Goal: Information Seeking & Learning: Learn about a topic

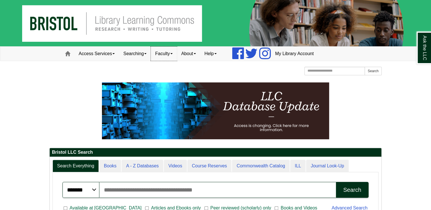
click at [176, 51] on link "Faculty" at bounding box center [164, 54] width 26 height 14
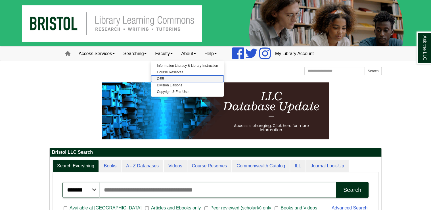
click at [165, 78] on link "OER" at bounding box center [187, 79] width 72 height 7
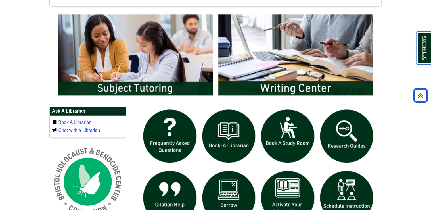
scroll to position [341, 0]
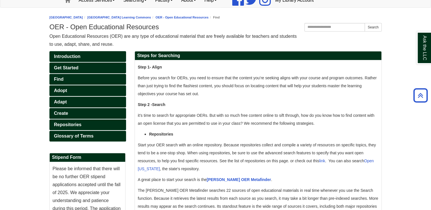
scroll to position [45, 0]
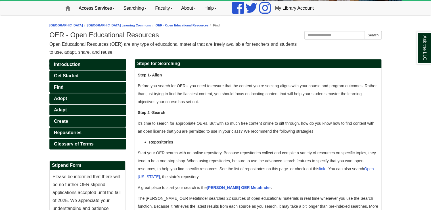
click at [64, 63] on span "Introduction" at bounding box center [67, 64] width 26 height 5
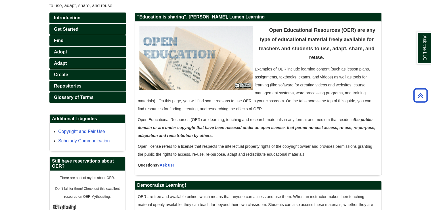
scroll to position [91, 0]
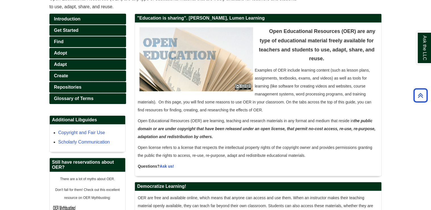
click at [64, 85] on span "Repositories" at bounding box center [68, 87] width 28 height 5
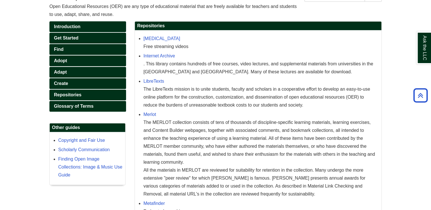
scroll to position [68, 0]
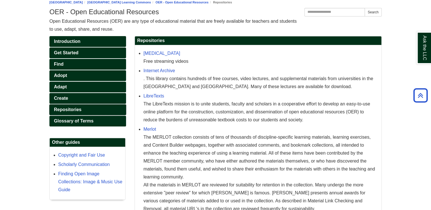
click at [60, 107] on span "Repositories" at bounding box center [68, 109] width 28 height 5
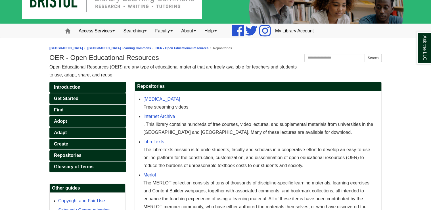
scroll to position [45, 0]
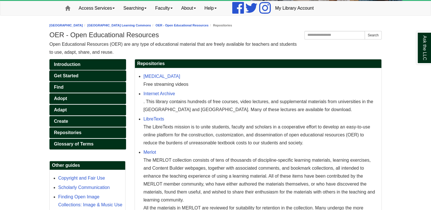
click at [68, 72] on link "Get Started" at bounding box center [87, 75] width 77 height 11
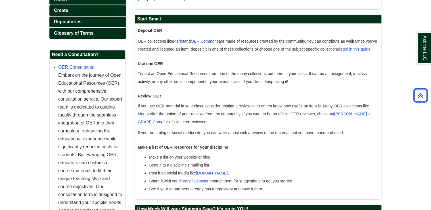
scroll to position [148, 0]
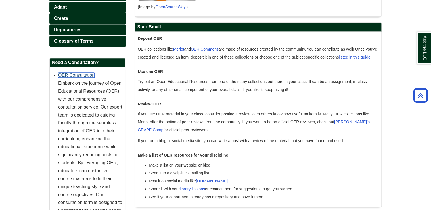
click at [83, 74] on link "OER Consultation" at bounding box center [76, 75] width 36 height 5
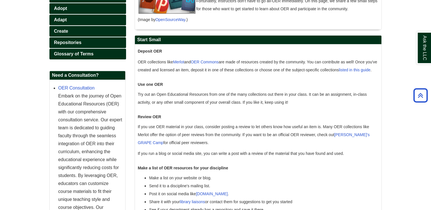
scroll to position [103, 0]
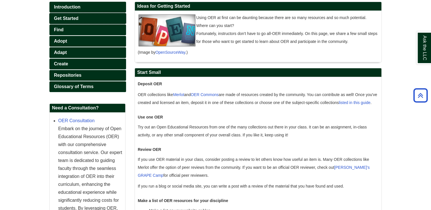
click at [73, 16] on span "Get Started" at bounding box center [66, 18] width 24 height 5
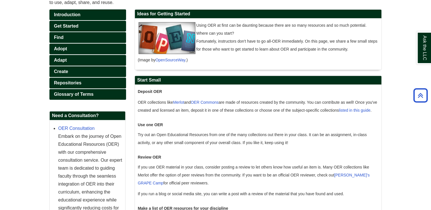
scroll to position [91, 0]
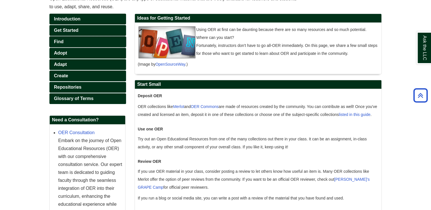
click at [57, 40] on span "Find" at bounding box center [59, 41] width 10 height 5
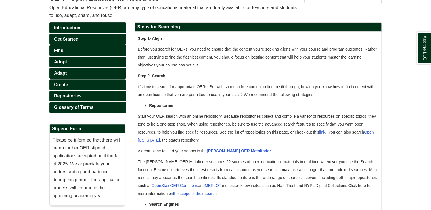
scroll to position [91, 0]
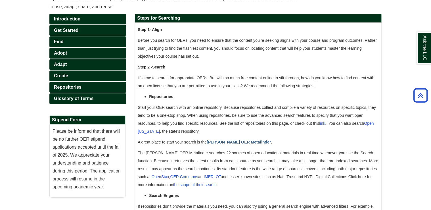
click at [244, 142] on link "[PERSON_NAME] OER Metafinder" at bounding box center [239, 142] width 64 height 5
drag, startPoint x: 203, startPoint y: 152, endPoint x: 237, endPoint y: 153, distance: 34.1
click at [237, 153] on span "The [PERSON_NAME] OER Metafinder searches 22 sources of open educational materi…" at bounding box center [258, 168] width 241 height 36
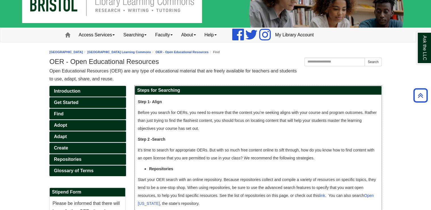
scroll to position [0, 0]
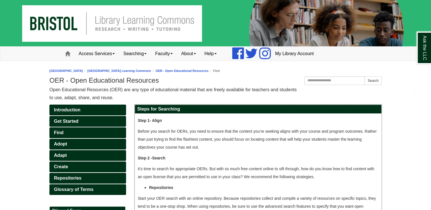
click at [300, 142] on p "Before you search for OERs, you need to ensure that the content you’re seeking …" at bounding box center [258, 139] width 241 height 24
